Goal: Find specific page/section: Find specific page/section

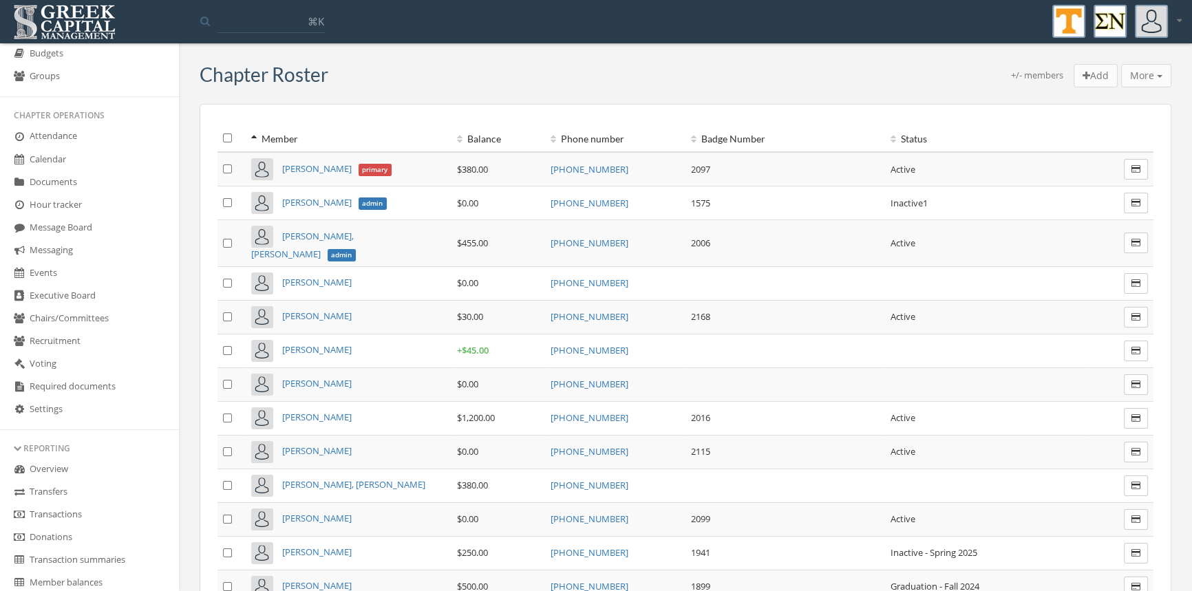
scroll to position [191, 0]
click at [76, 489] on link "Transactions" at bounding box center [89, 491] width 179 height 23
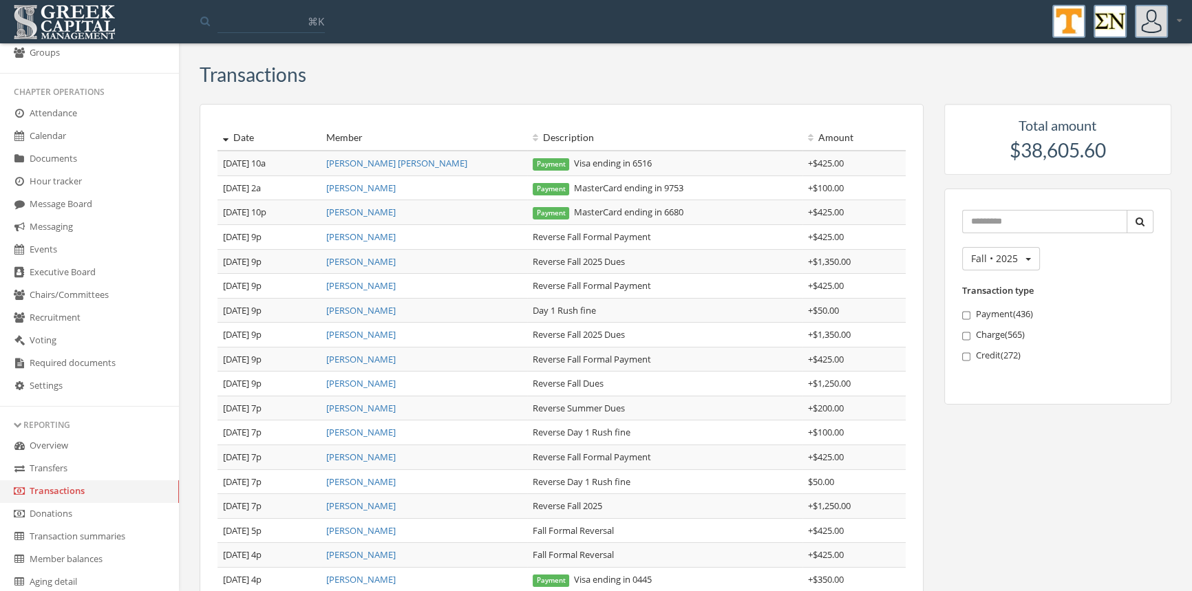
drag, startPoint x: 180, startPoint y: 198, endPoint x: 189, endPoint y: 127, distance: 72.1
click at [189, 127] on div "Transactions Date Member Description Amount [DATE] 10a [PERSON_NAME] [PERSON_NA…" at bounding box center [685, 449] width 1013 height 791
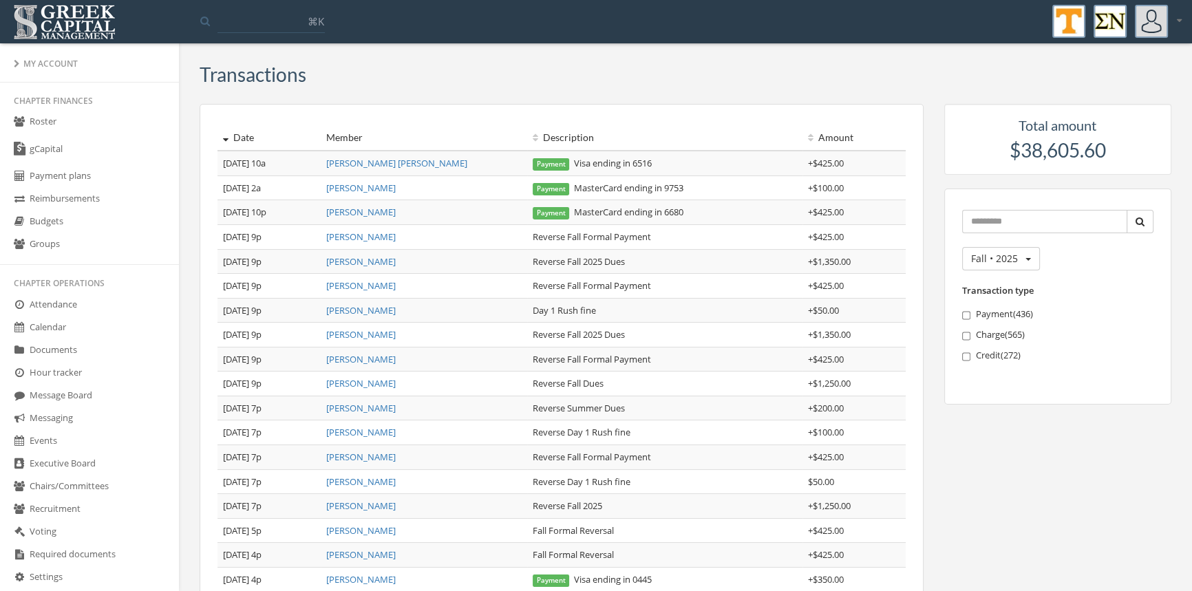
click at [57, 124] on link "Roster" at bounding box center [89, 122] width 179 height 23
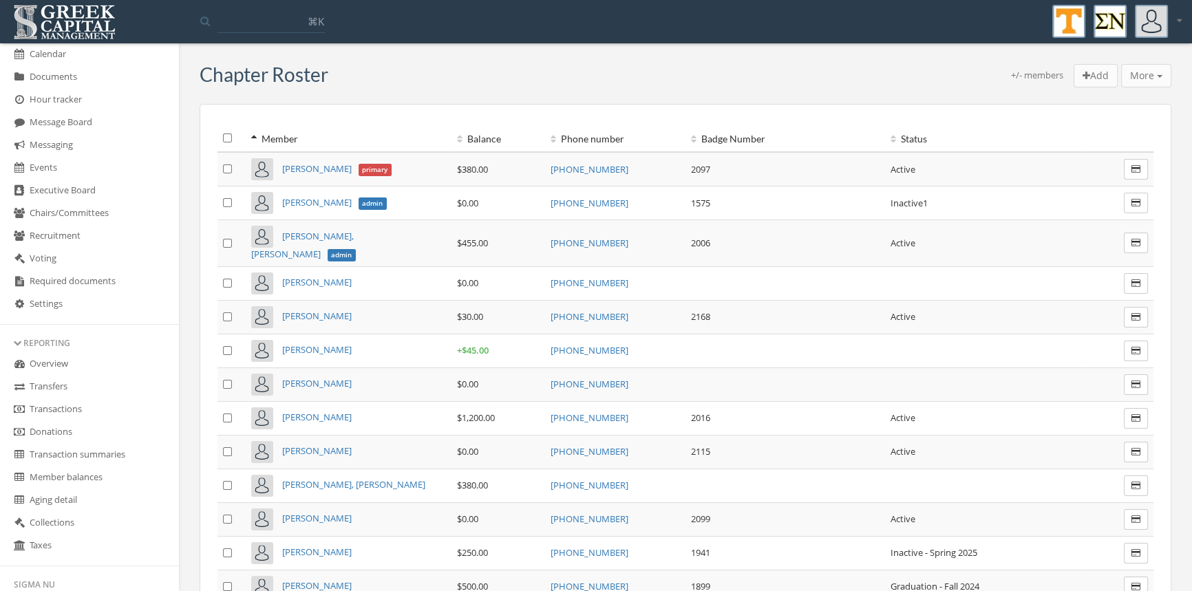
scroll to position [304, 0]
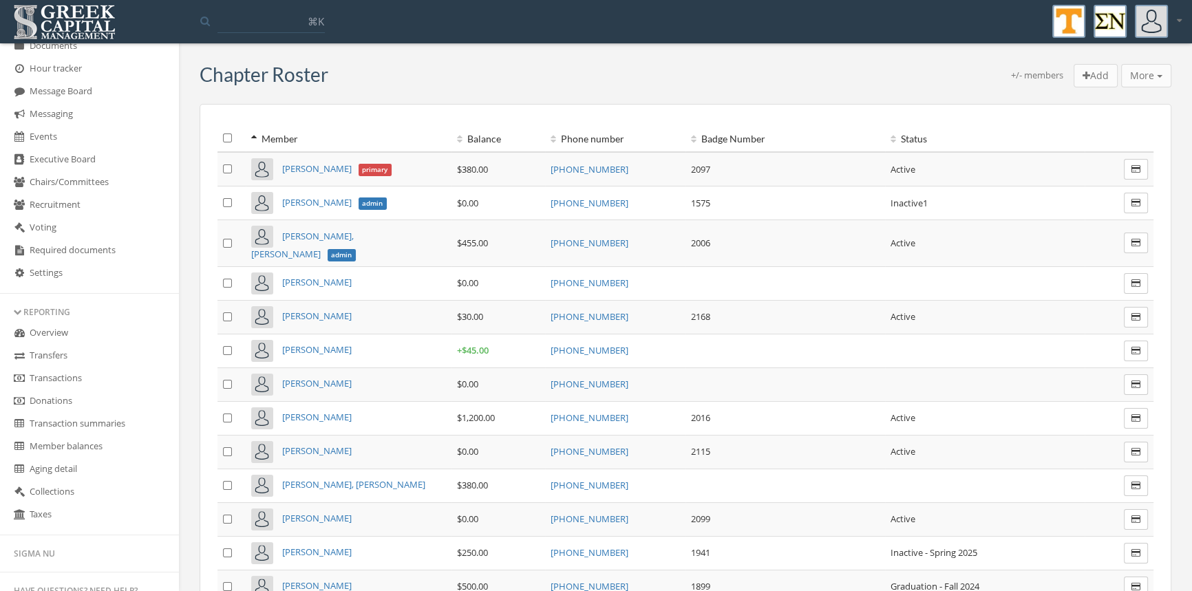
click at [74, 377] on link "Transactions" at bounding box center [89, 378] width 179 height 23
